Goal: Task Accomplishment & Management: Use online tool/utility

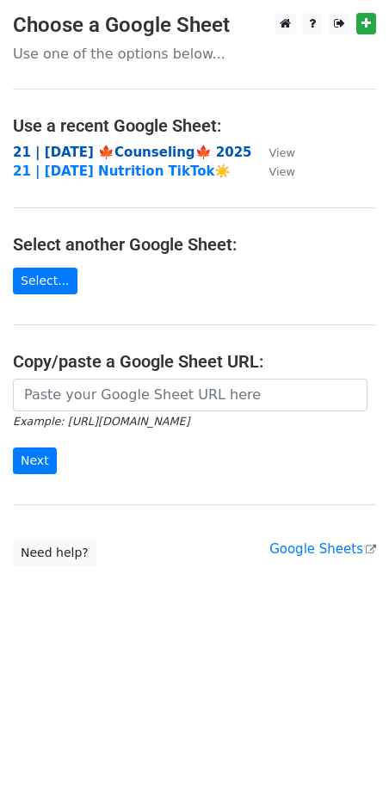
click at [106, 150] on strong "21 | [DATE] 🍁Counseling🍁 2025" at bounding box center [132, 152] width 239 height 15
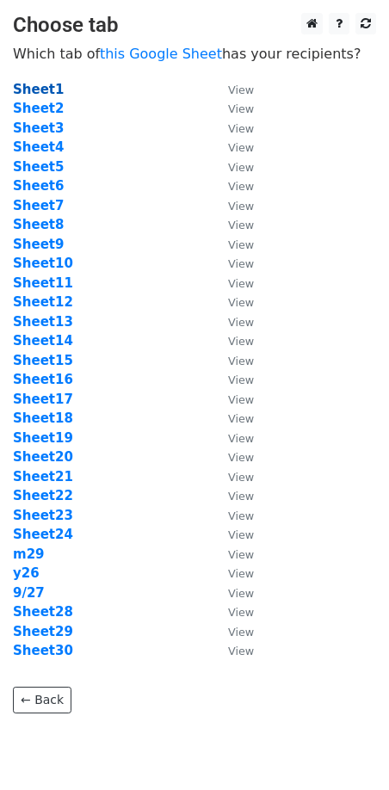
click at [38, 88] on strong "Sheet1" at bounding box center [38, 89] width 51 height 15
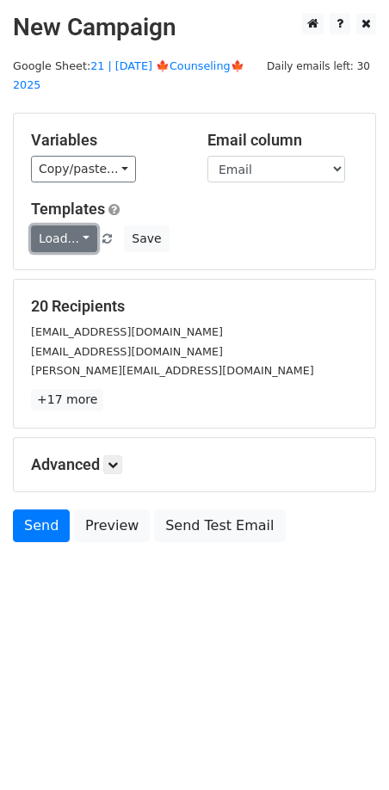
click at [67, 225] on link "Load..." at bounding box center [64, 238] width 66 height 27
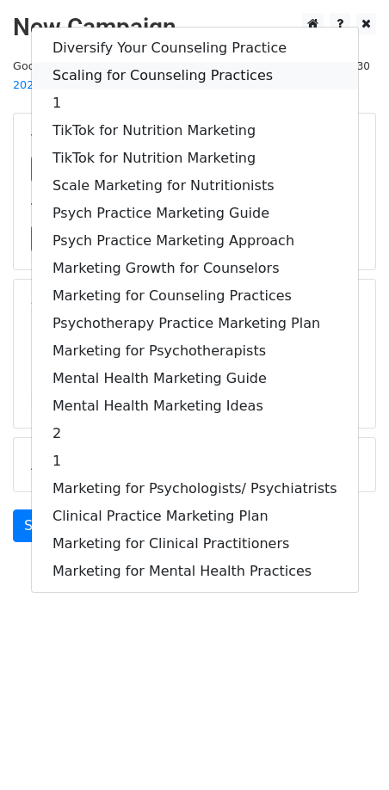
click at [159, 62] on link "Scaling for Counseling Practices" at bounding box center [195, 76] width 326 height 28
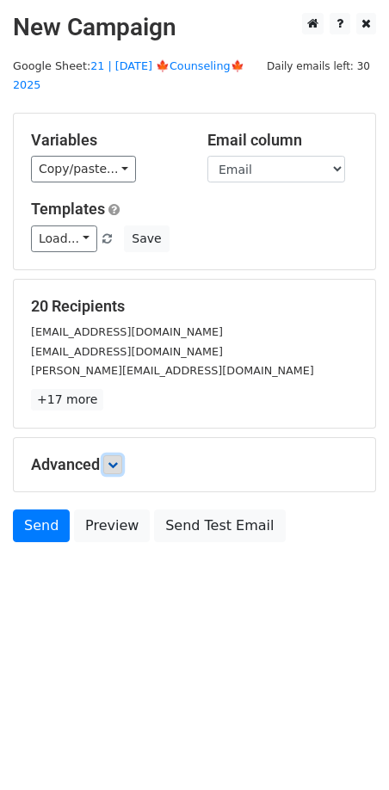
click at [112, 460] on icon at bounding box center [113, 465] width 10 height 10
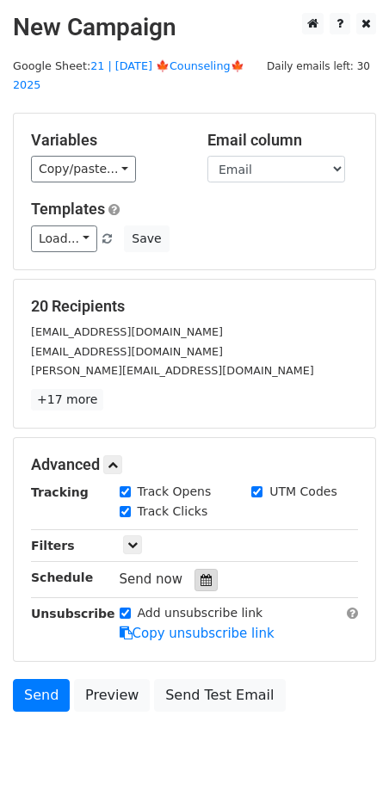
click at [206, 569] on div at bounding box center [206, 580] width 23 height 22
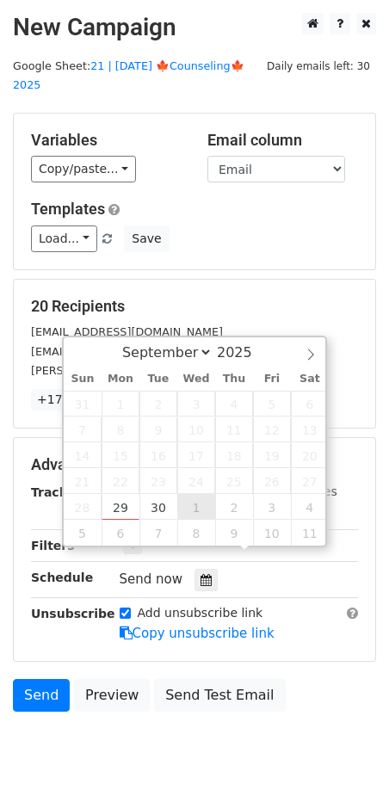
type input "2025-10-01 12:00"
select select "9"
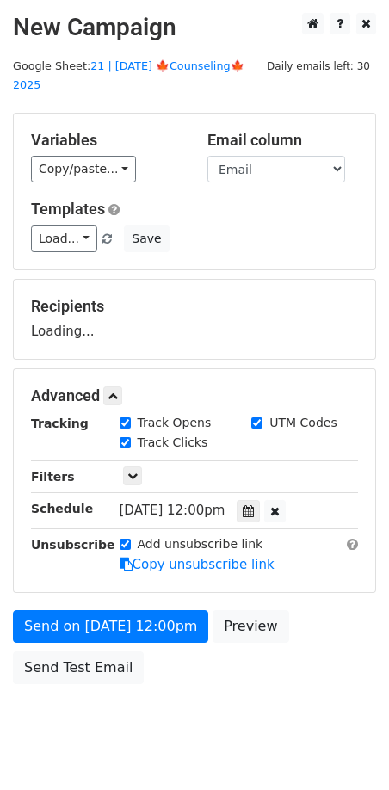
click at [176, 584] on form "Variables Copy/paste... {{Name}} {{Email}} Email column Name Email Templates Lo…" at bounding box center [194, 403] width 363 height 580
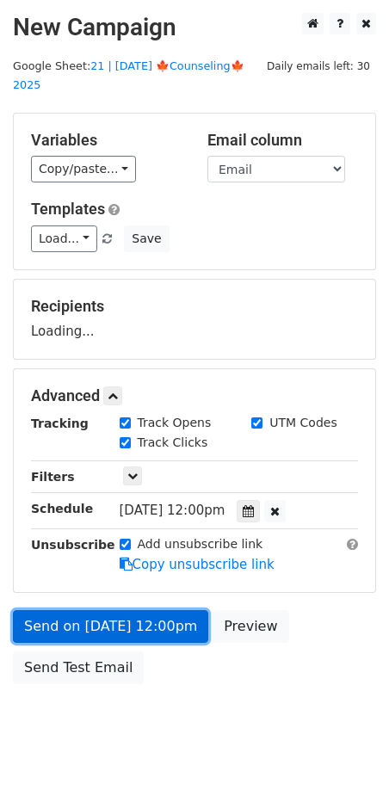
click at [159, 617] on link "Send on Oct 1 at 12:00pm" at bounding box center [110, 626] width 195 height 33
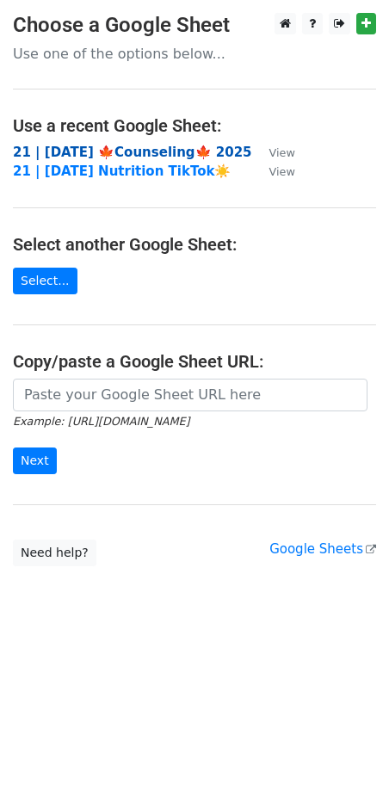
click at [146, 151] on strong "21 | [DATE] 🍁Counseling🍁 2025" at bounding box center [132, 152] width 239 height 15
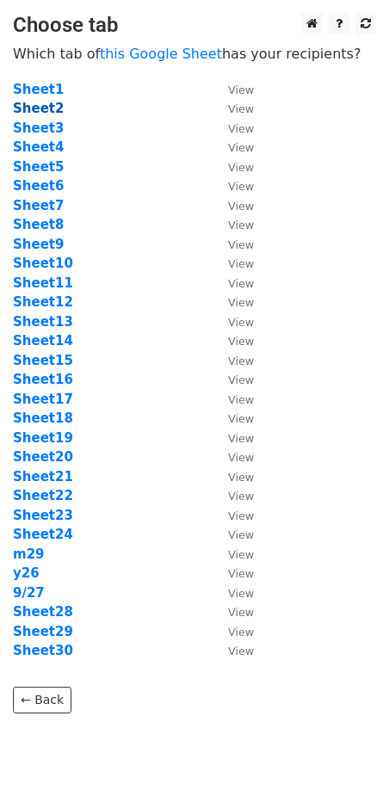
click at [37, 107] on strong "Sheet2" at bounding box center [38, 108] width 51 height 15
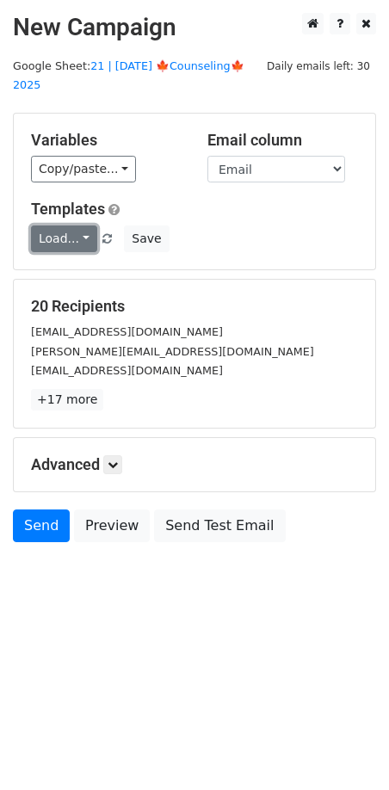
click at [55, 225] on link "Load..." at bounding box center [64, 238] width 66 height 27
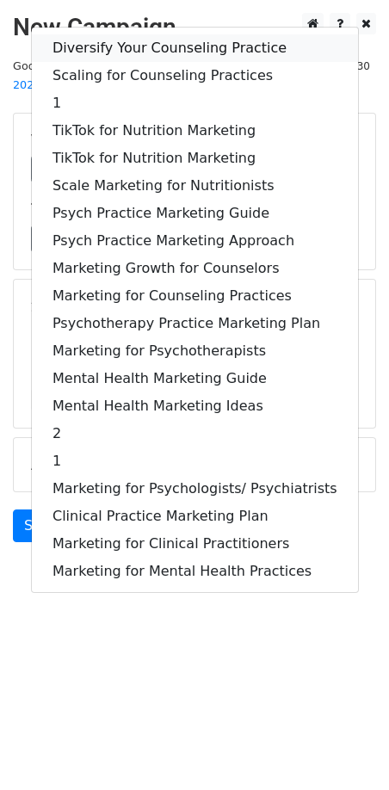
click at [114, 34] on link "Diversify Your Counseling Practice" at bounding box center [195, 48] width 326 height 28
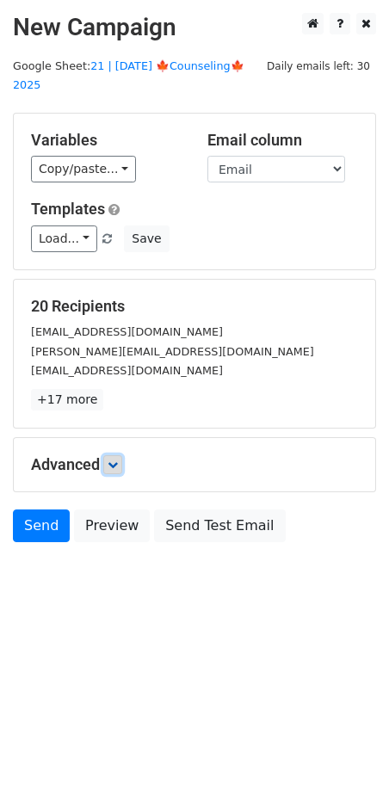
click at [112, 460] on icon at bounding box center [113, 465] width 10 height 10
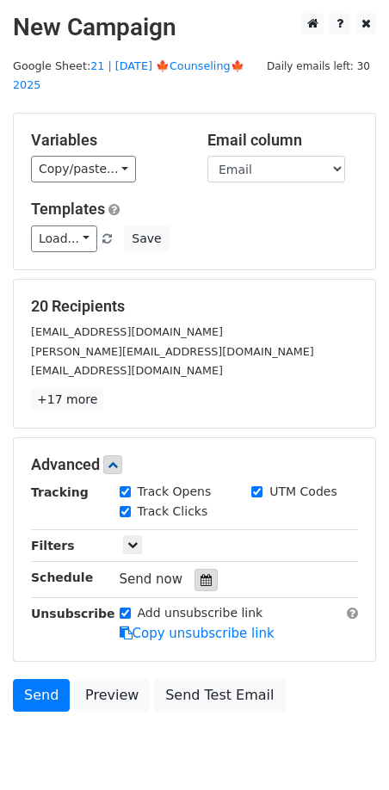
click at [201, 574] on icon at bounding box center [206, 580] width 11 height 12
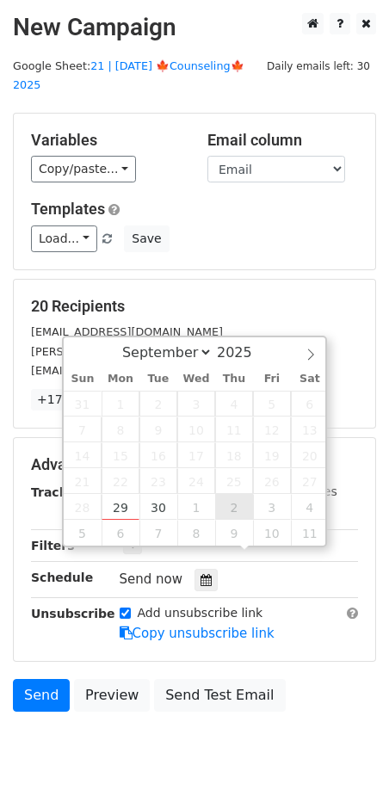
type input "2025-10-02 12:00"
select select "9"
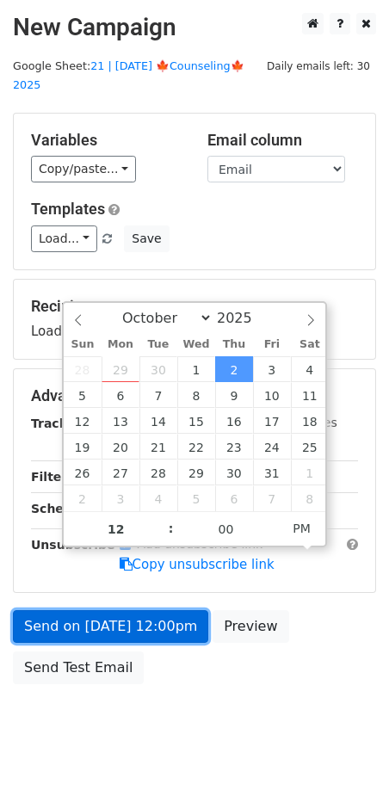
click at [151, 611] on link "Send on Oct 2 at 12:00pm" at bounding box center [110, 626] width 195 height 33
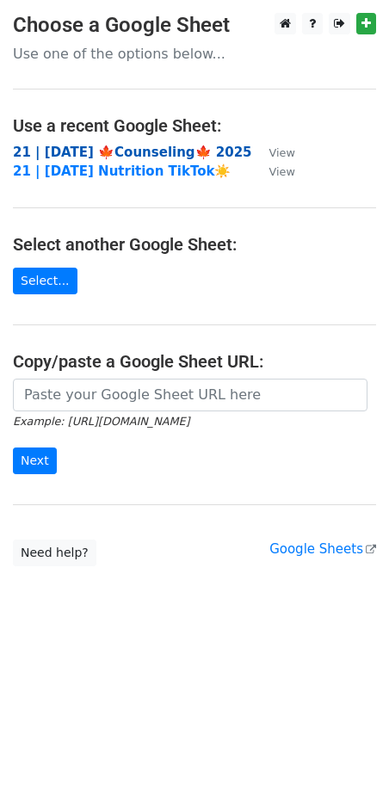
click at [121, 157] on strong "21 | [DATE] 🍁Counseling🍁 2025" at bounding box center [132, 152] width 239 height 15
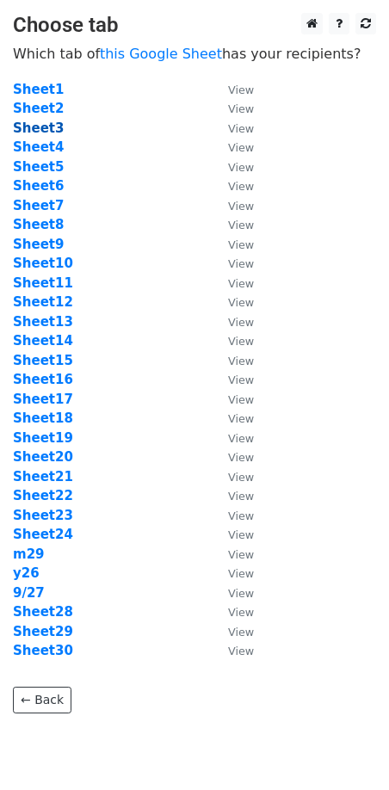
click at [36, 128] on strong "Sheet3" at bounding box center [38, 127] width 51 height 15
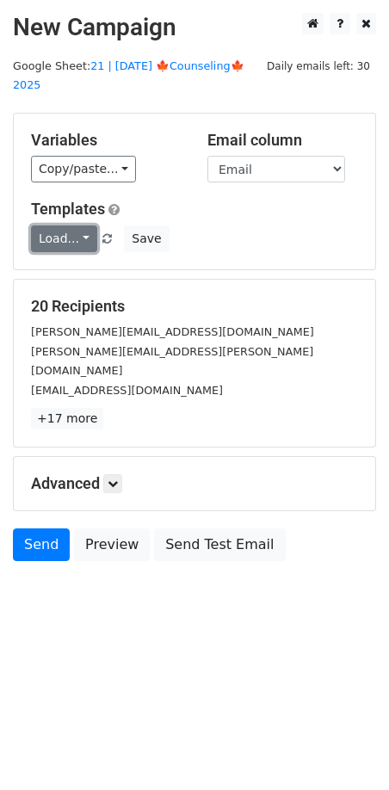
click at [54, 225] on link "Load..." at bounding box center [64, 238] width 66 height 27
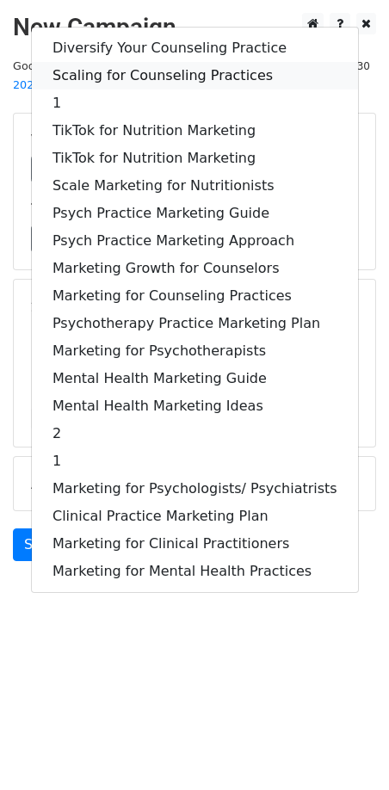
click at [132, 62] on link "Scaling for Counseling Practices" at bounding box center [195, 76] width 326 height 28
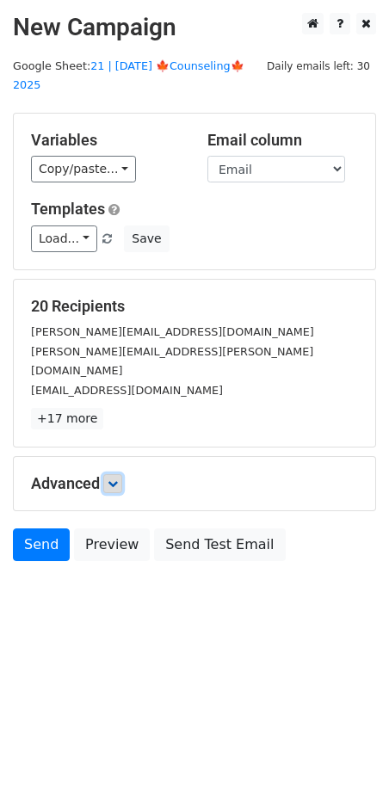
click at [118, 479] on icon at bounding box center [113, 484] width 10 height 10
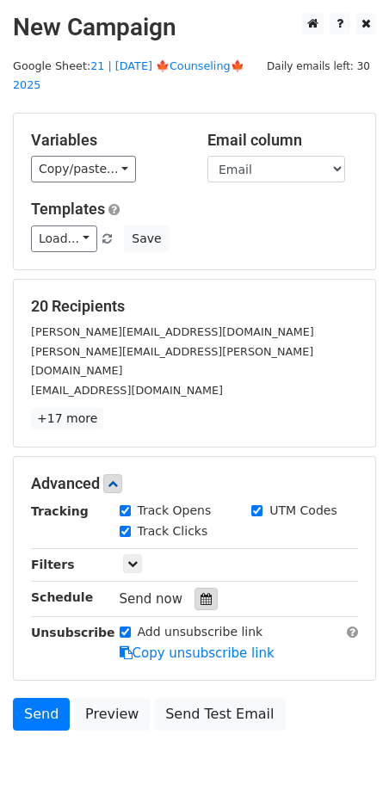
click at [206, 588] on div at bounding box center [206, 599] width 23 height 22
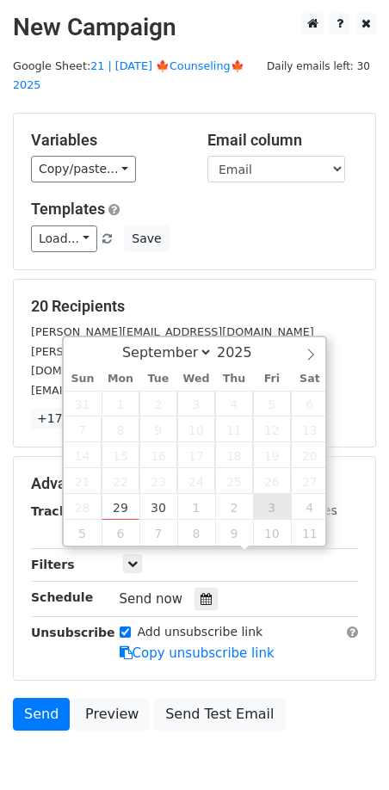
type input "2025-10-03 12:00"
select select "9"
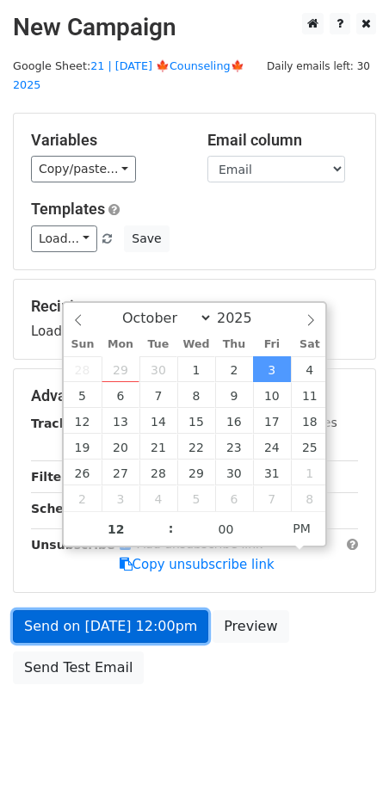
click at [153, 610] on link "Send on Oct 3 at 12:00pm" at bounding box center [110, 626] width 195 height 33
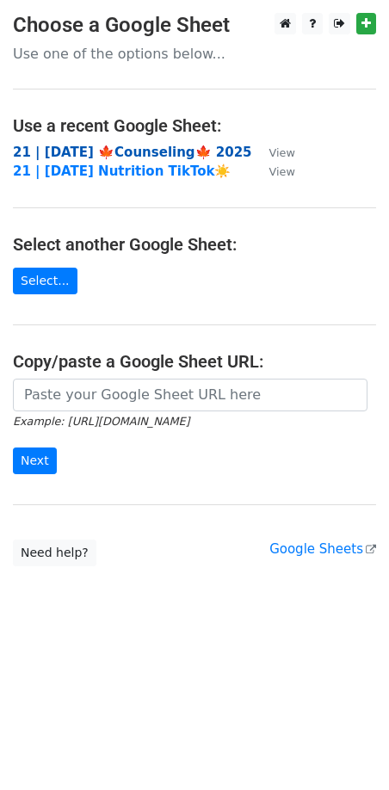
click at [56, 154] on strong "21 | [DATE] 🍁Counseling🍁 2025" at bounding box center [132, 152] width 239 height 15
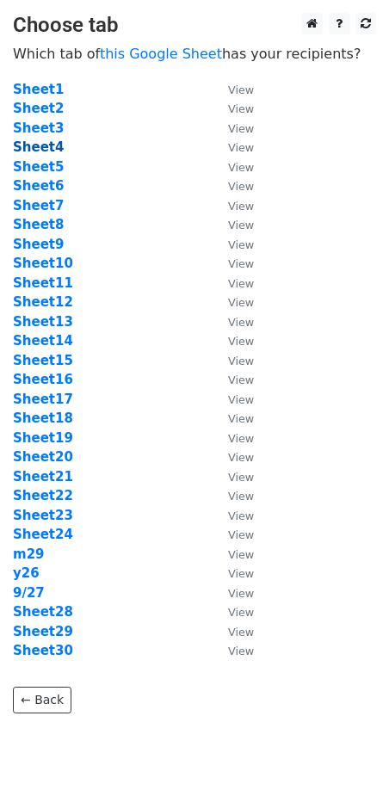
click at [37, 148] on strong "Sheet4" at bounding box center [38, 146] width 51 height 15
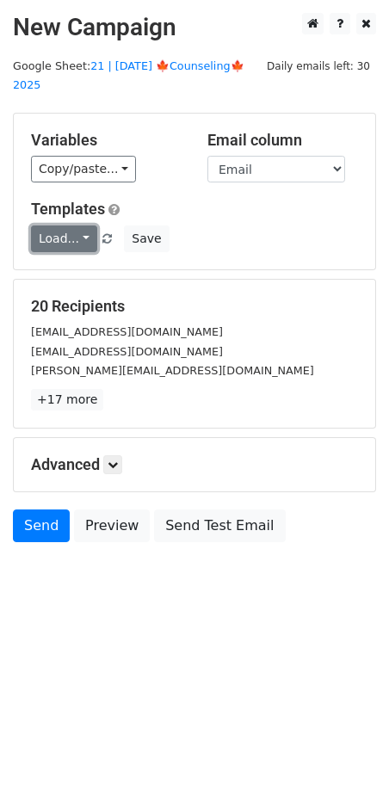
click at [66, 225] on link "Load..." at bounding box center [64, 238] width 66 height 27
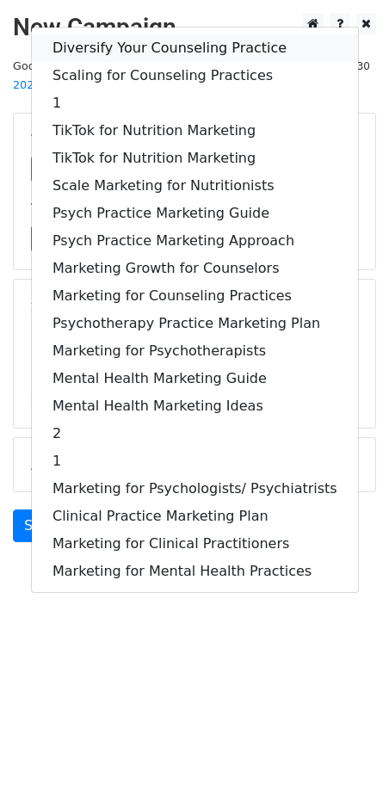
click at [108, 34] on link "Diversify Your Counseling Practice" at bounding box center [195, 48] width 326 height 28
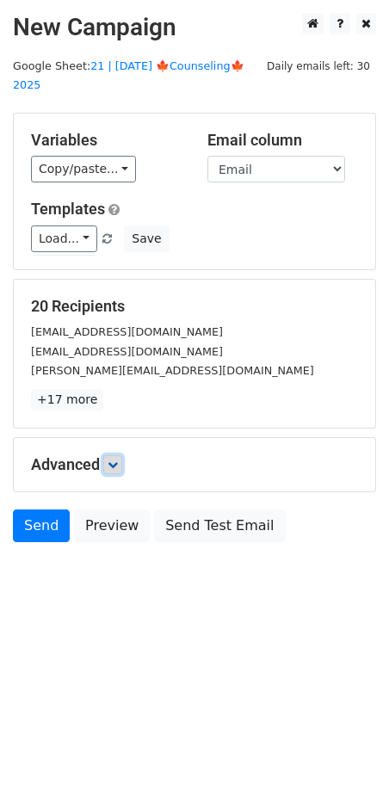
click at [113, 460] on icon at bounding box center [113, 465] width 10 height 10
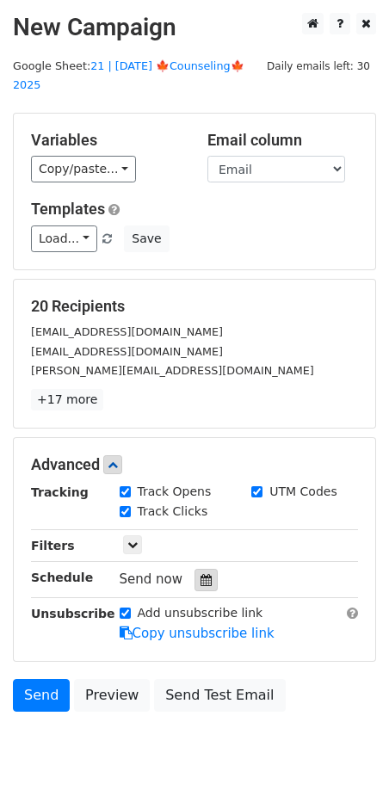
click at [201, 574] on icon at bounding box center [206, 580] width 11 height 12
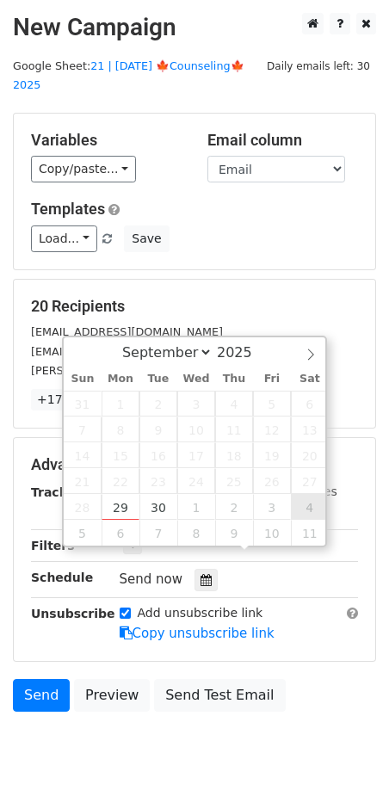
type input "[DATE] 12:00"
select select "9"
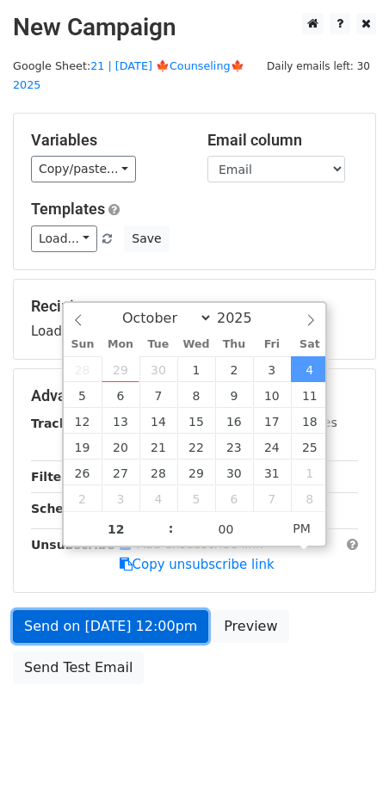
click at [182, 610] on link "Send on [DATE] 12:00pm" at bounding box center [110, 626] width 195 height 33
